Goal: Information Seeking & Learning: Check status

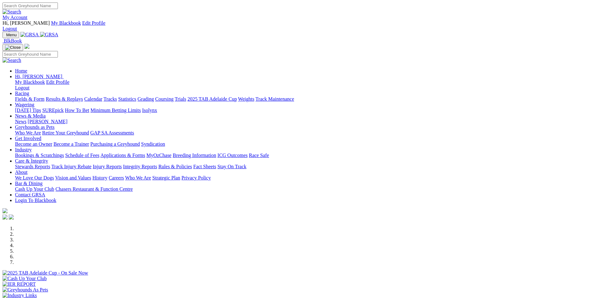
scroll to position [156, 0]
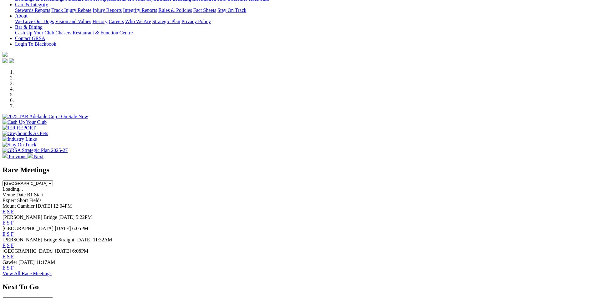
click at [14, 243] on link "F" at bounding box center [12, 245] width 3 height 5
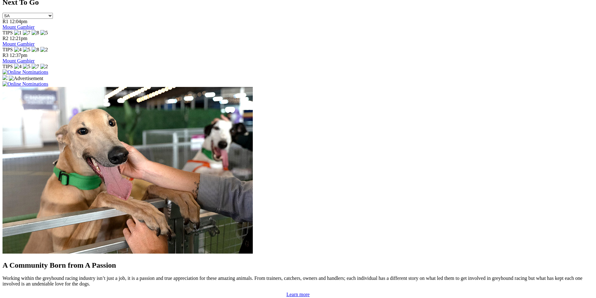
scroll to position [563, 0]
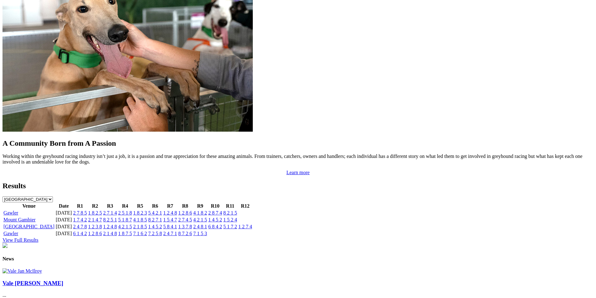
click at [18, 210] on link "Gawler" at bounding box center [10, 212] width 15 height 5
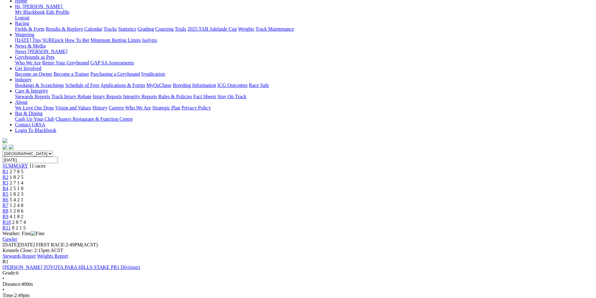
scroll to position [94, 0]
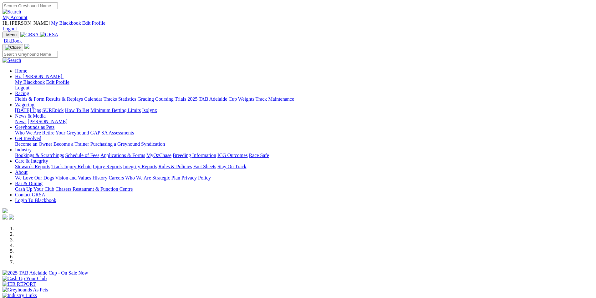
scroll to position [563, 0]
